Goal: Task Accomplishment & Management: Use online tool/utility

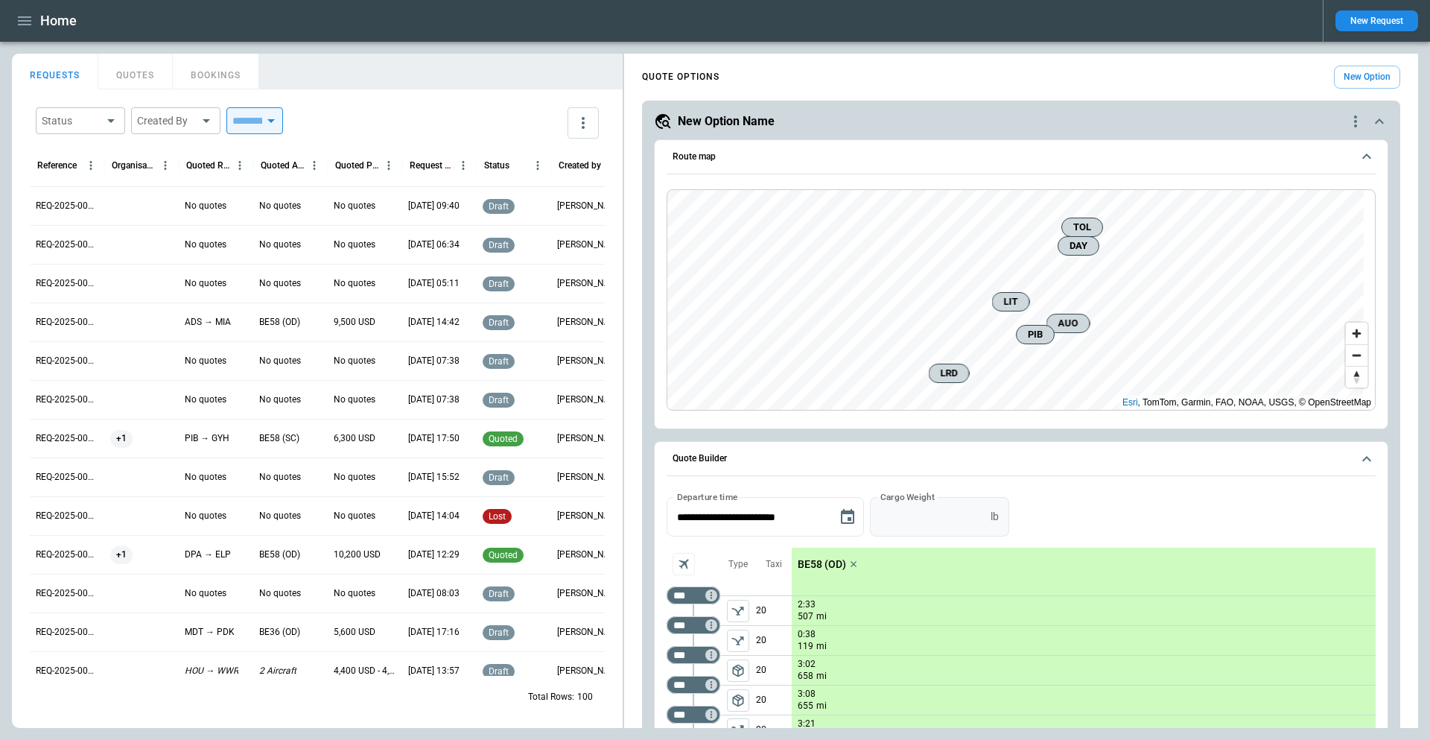
scroll to position [224, 0]
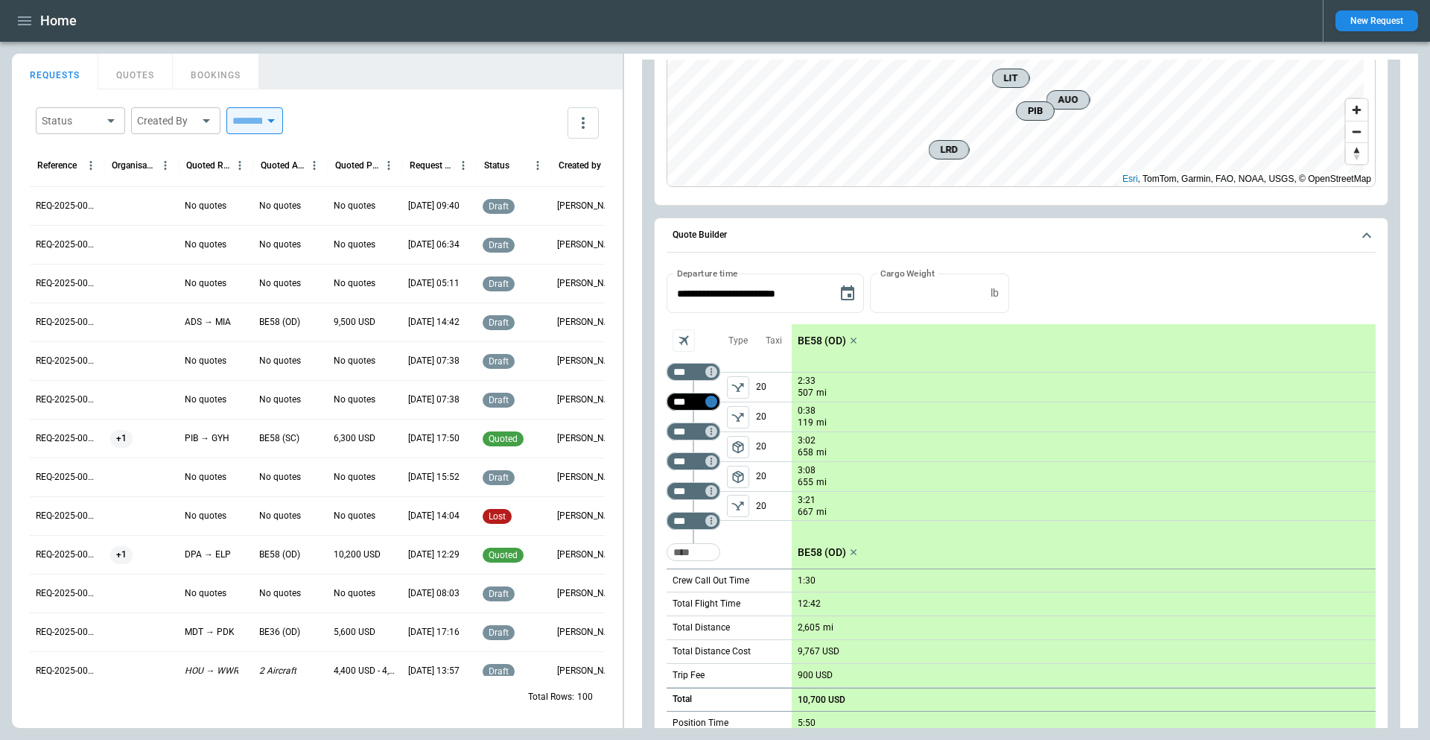
click at [710, 402] on icon "Not found" at bounding box center [711, 401] width 10 height 10
click at [720, 437] on p "Delete" at bounding box center [724, 440] width 25 height 13
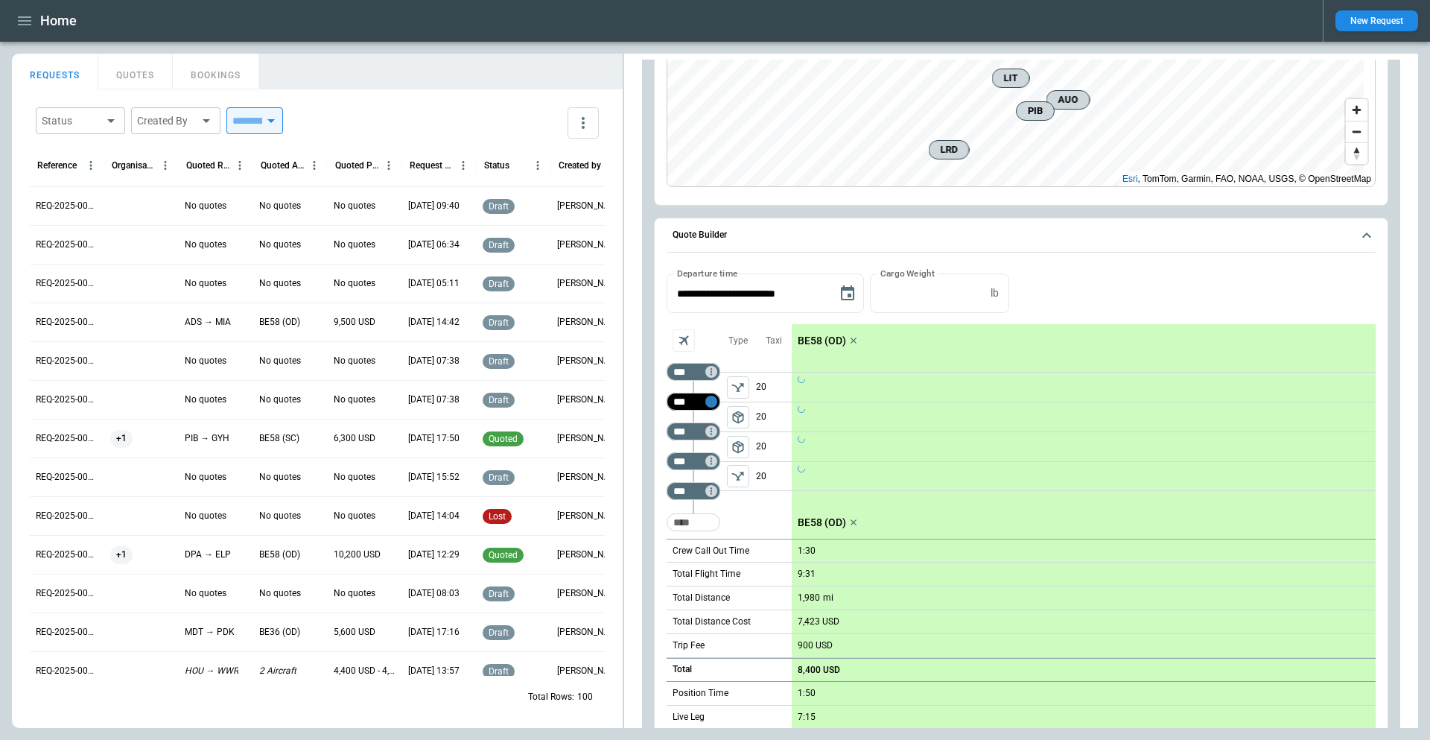
click at [712, 405] on icon "Not found" at bounding box center [711, 402] width 1 height 7
click at [723, 440] on p "Delete" at bounding box center [724, 440] width 25 height 13
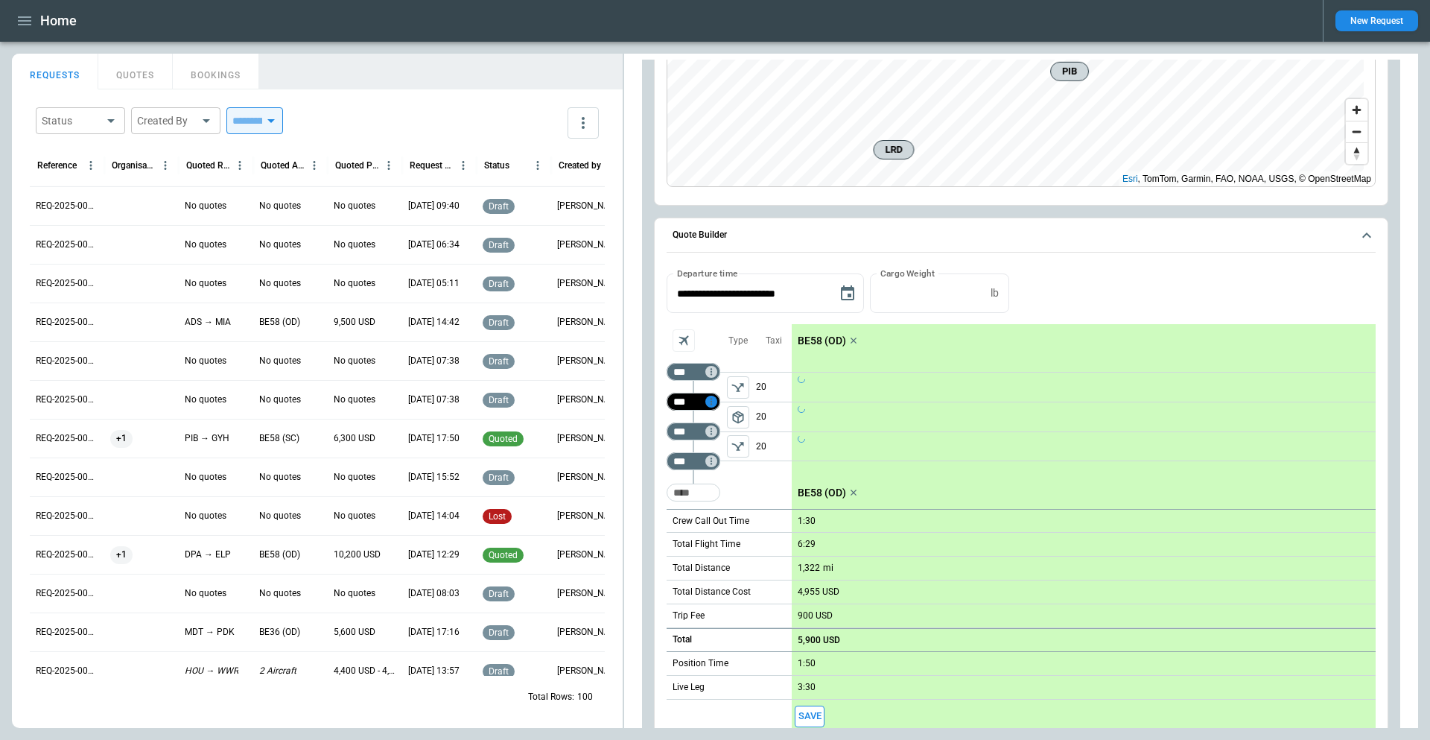
click at [712, 405] on icon "Not found" at bounding box center [711, 402] width 1 height 7
click at [722, 437] on p "Delete" at bounding box center [724, 440] width 25 height 13
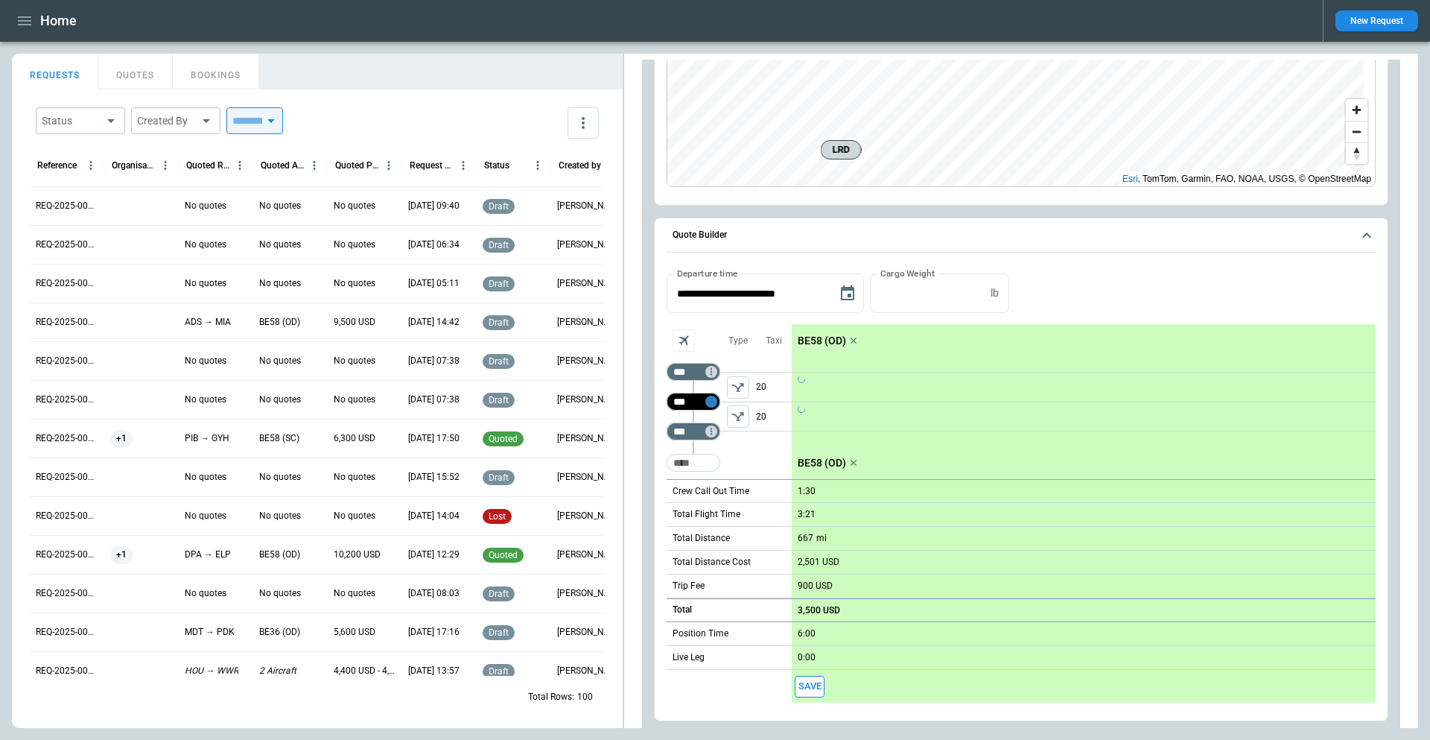
click at [713, 402] on icon "Not found" at bounding box center [711, 401] width 10 height 10
click at [726, 434] on p "Delete" at bounding box center [724, 440] width 25 height 13
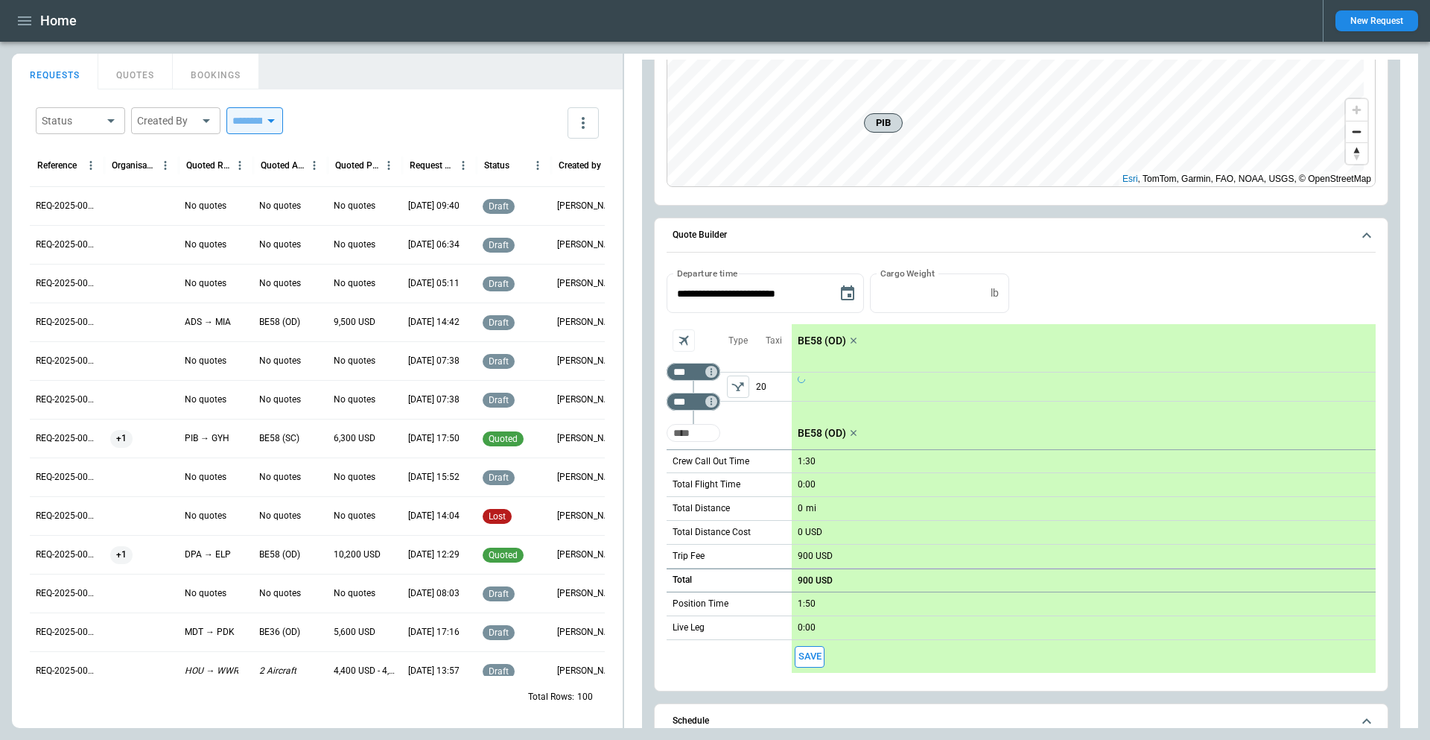
click at [696, 431] on input "Too short" at bounding box center [694, 432] width 48 height 27
type input "***"
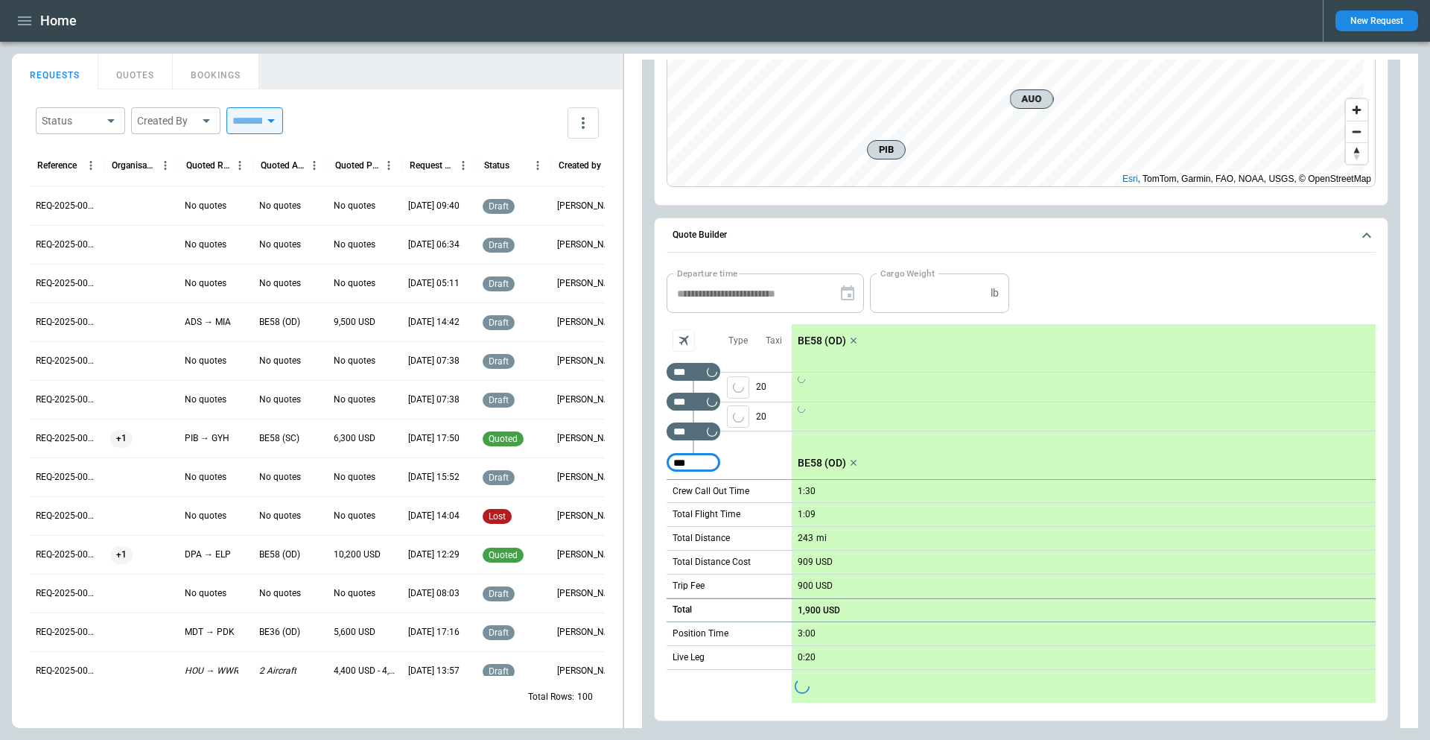
type input "***"
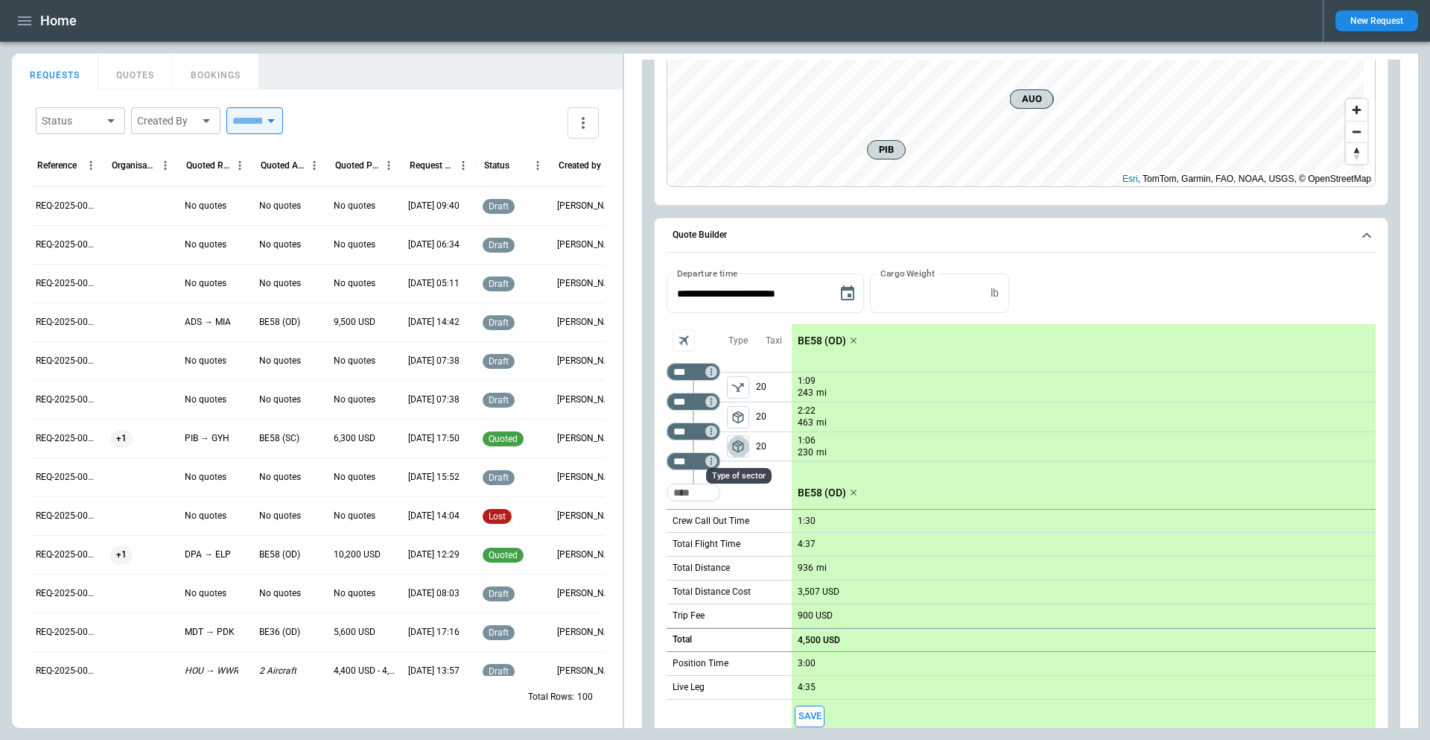
click at [742, 448] on span "package_2" at bounding box center [738, 446] width 15 height 15
